Goal: Navigation & Orientation: Find specific page/section

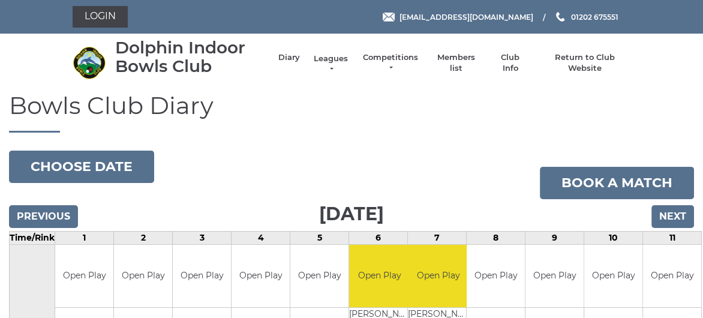
click at [330, 57] on link "Leagues" at bounding box center [331, 64] width 38 height 22
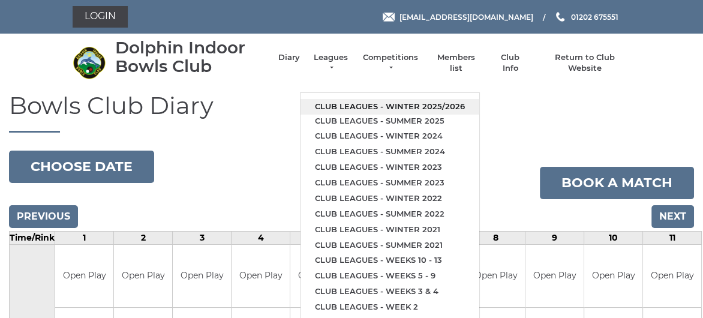
click at [358, 106] on link "Club leagues - Winter 2025/2026" at bounding box center [389, 107] width 179 height 16
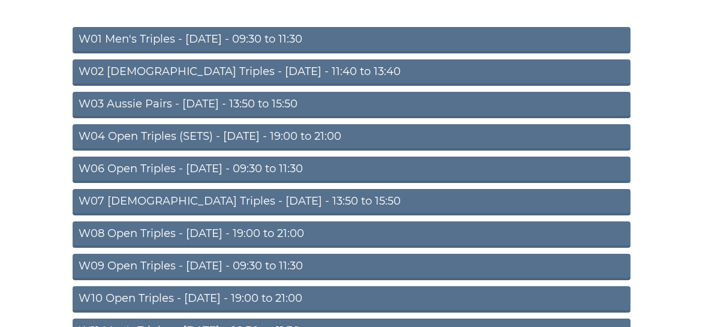
scroll to position [240, 0]
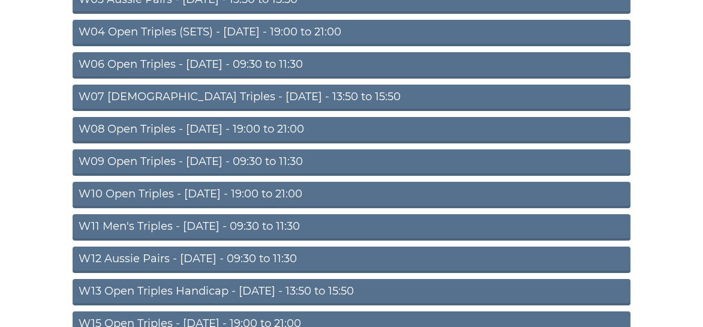
click at [213, 224] on link "W11 Men's Triples - Thursday - 09:30 to 11:30" at bounding box center [352, 227] width 558 height 26
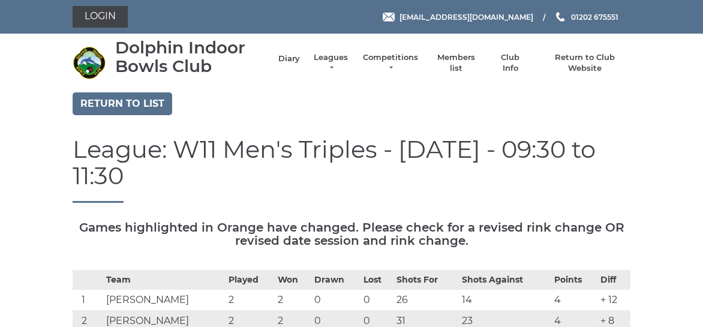
click at [294, 60] on link "Diary" at bounding box center [289, 58] width 22 height 11
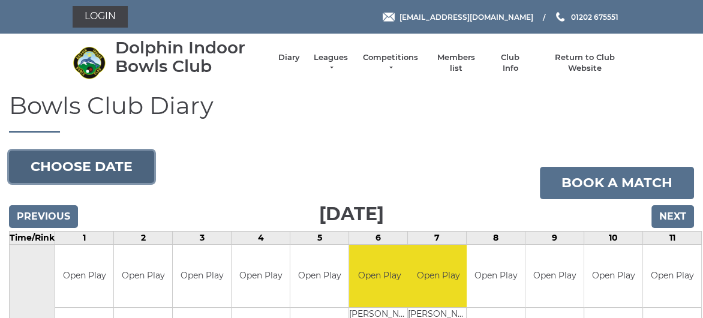
click at [67, 165] on button "Choose date" at bounding box center [81, 166] width 145 height 32
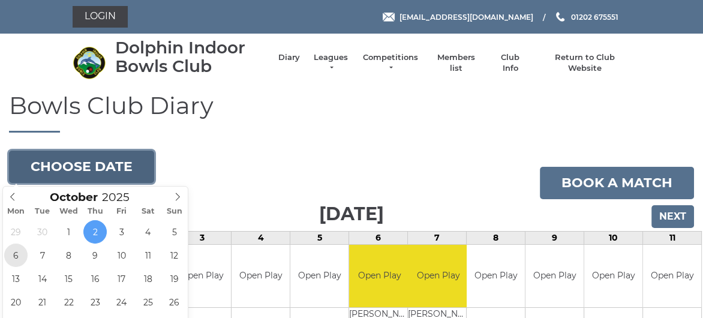
type input "[DATE]"
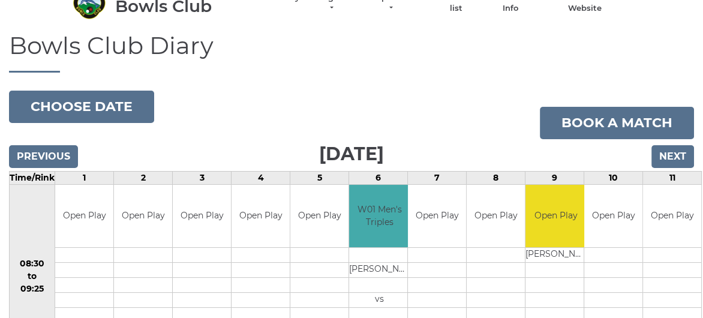
scroll to position [180, 0]
